Goal: Information Seeking & Learning: Learn about a topic

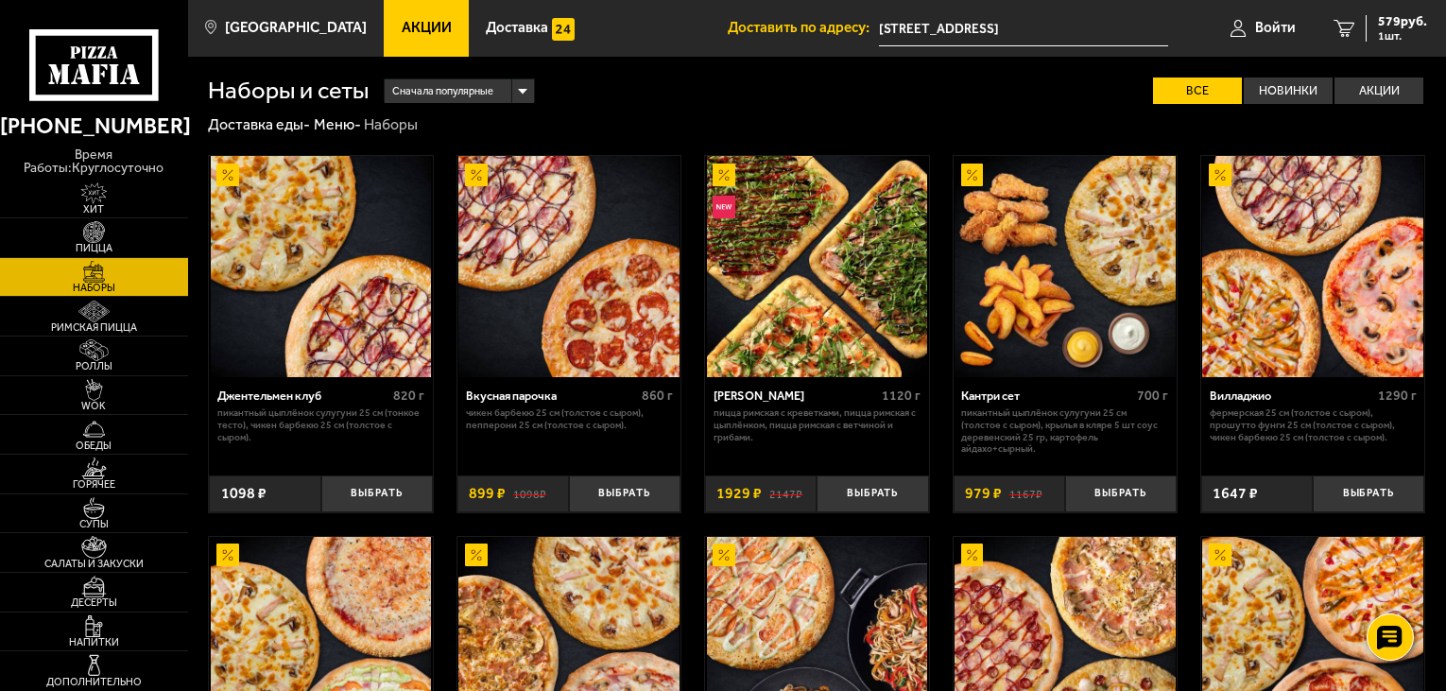
scroll to position [1583, 0]
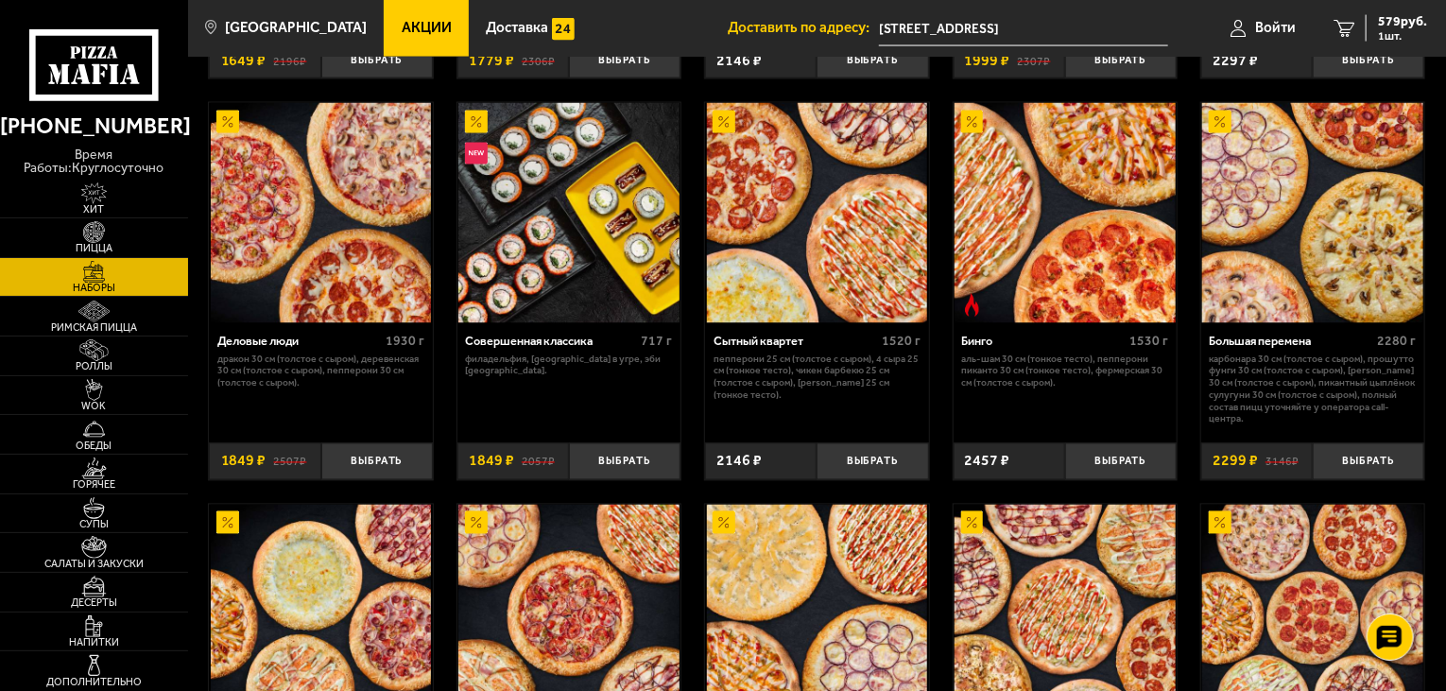
click at [384, 16] on link "Акции" at bounding box center [426, 28] width 85 height 57
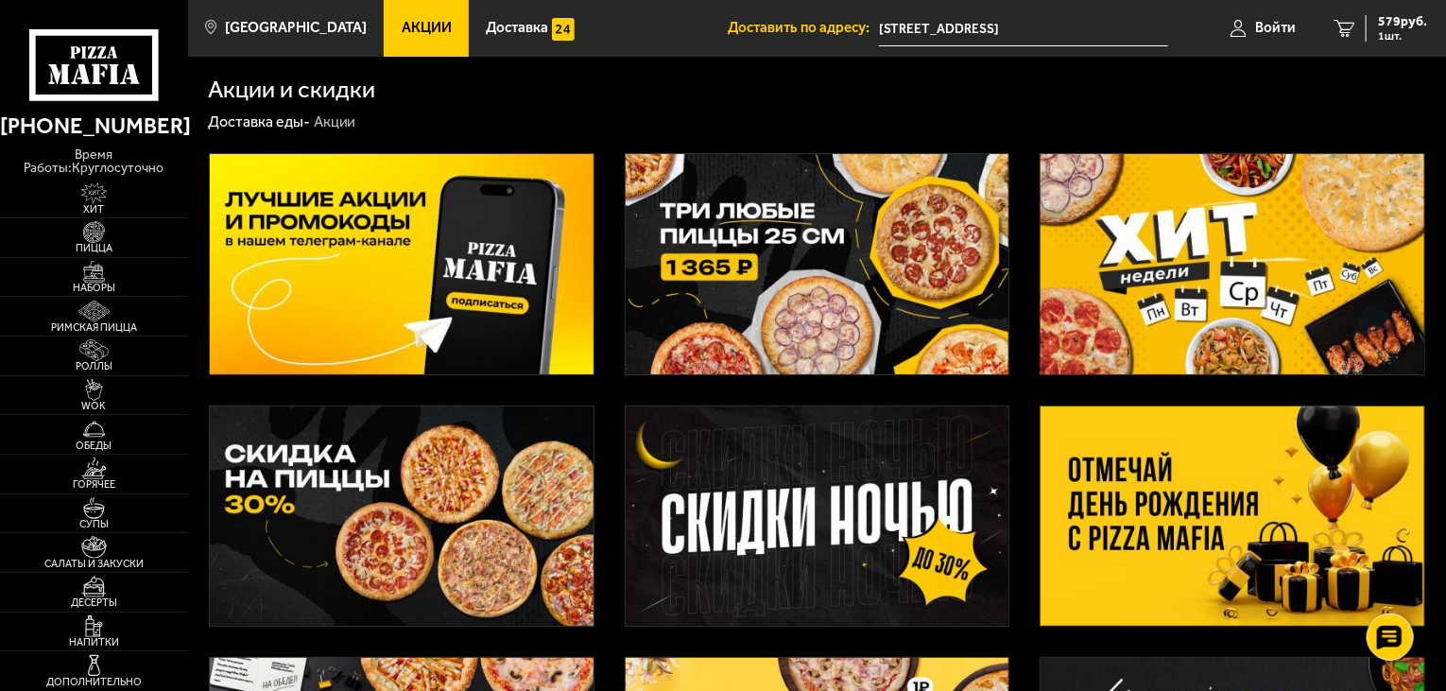
click at [1136, 465] on img at bounding box center [1233, 516] width 384 height 220
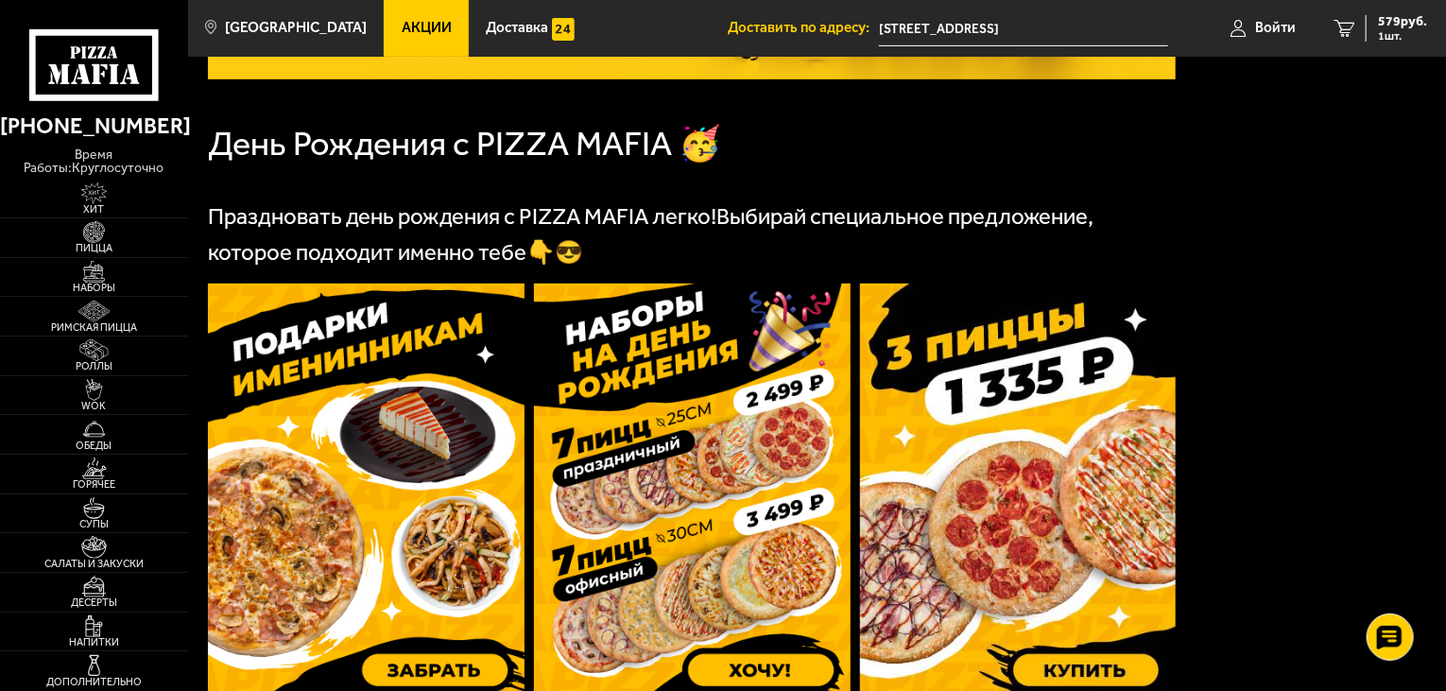
scroll to position [473, 0]
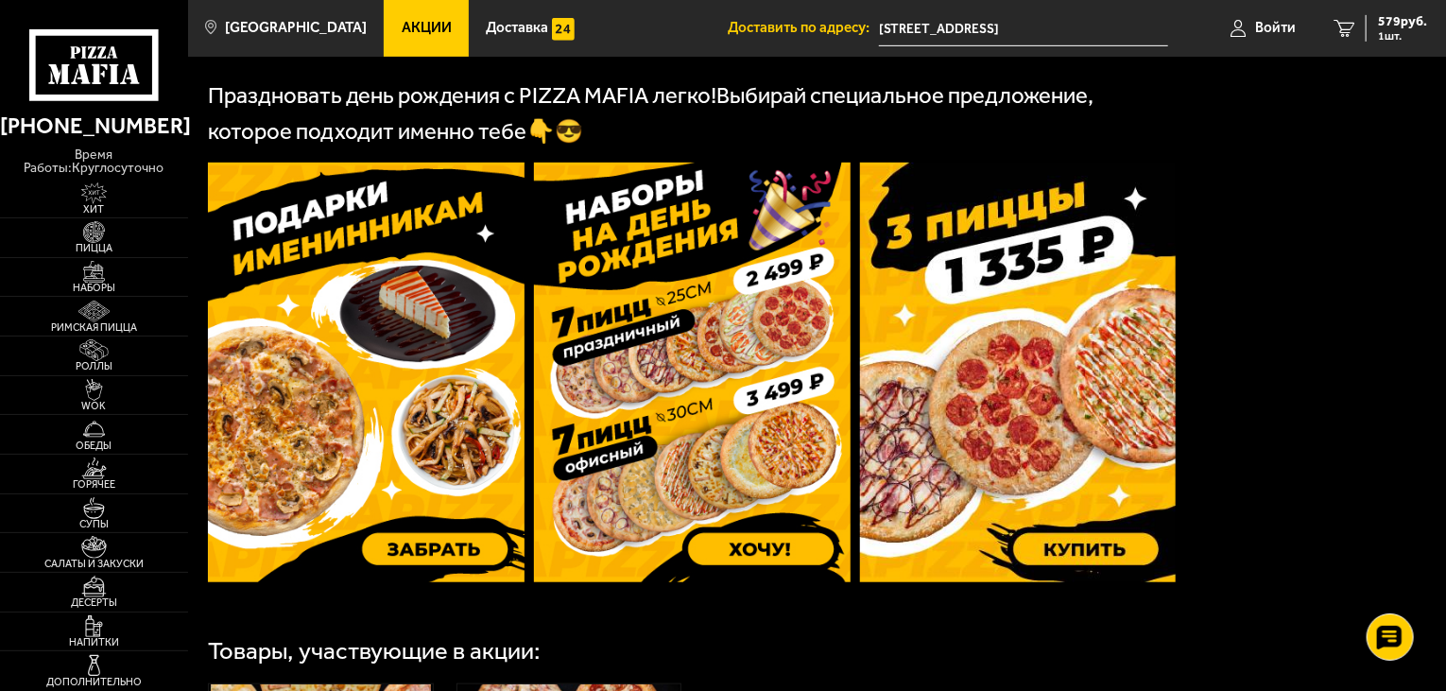
click at [383, 439] on img at bounding box center [366, 373] width 317 height 420
